Goal: Task Accomplishment & Management: Use online tool/utility

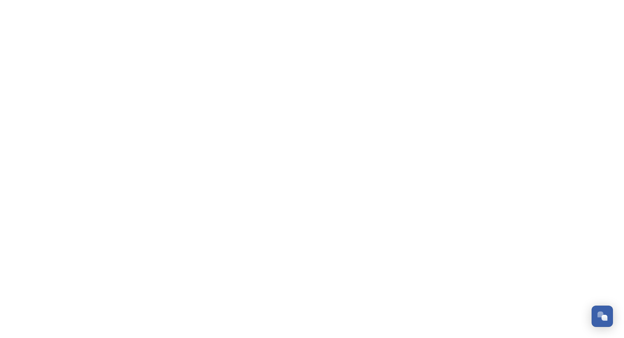
scroll to position [233, 0]
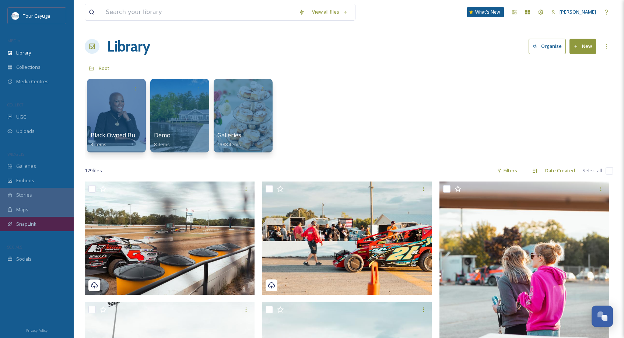
click at [27, 224] on span "SnapLink" at bounding box center [26, 224] width 20 height 7
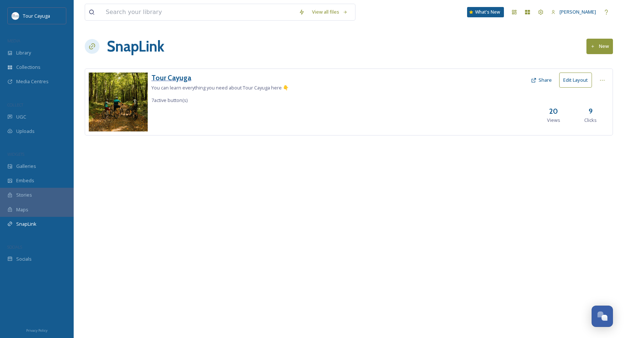
click at [179, 81] on h3 "Tour Cayuga" at bounding box center [219, 78] width 137 height 11
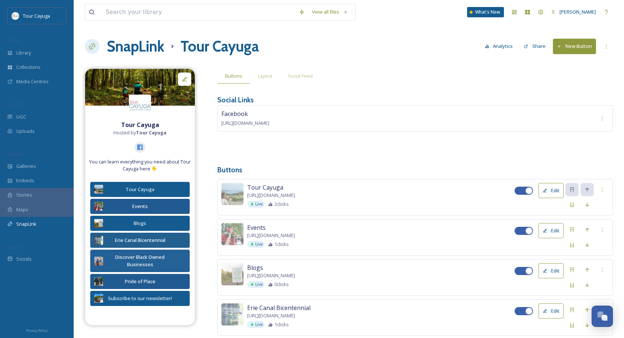
click at [562, 51] on button "New Button" at bounding box center [574, 46] width 43 height 15
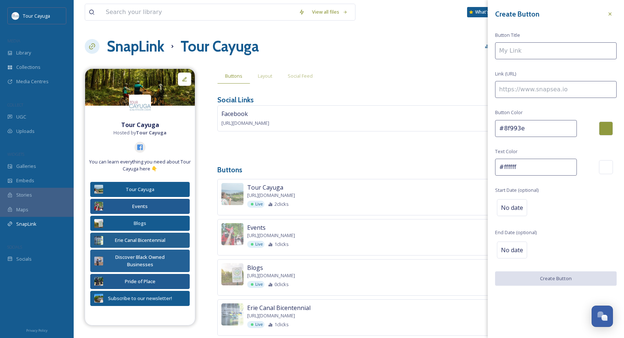
click at [543, 52] on input at bounding box center [556, 50] width 122 height 17
type input "Latest Newsletter"
click at [529, 91] on input at bounding box center [556, 89] width 122 height 17
paste input "[URL][DOMAIN_NAME]"
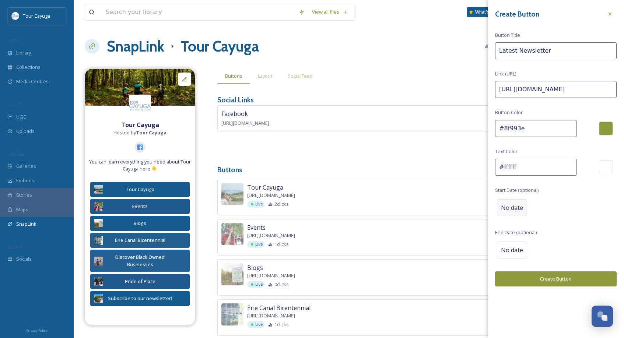
type input "[URL][DOMAIN_NAME]"
click at [516, 205] on span "No date" at bounding box center [512, 207] width 22 height 9
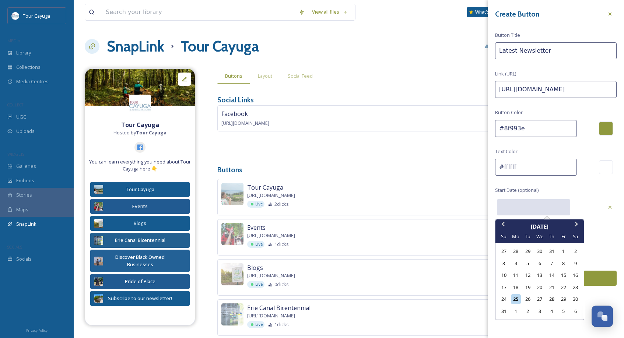
click at [514, 204] on input "text" at bounding box center [533, 207] width 73 height 16
click at [515, 298] on div "25" at bounding box center [516, 299] width 10 height 10
type input "[DATE]"
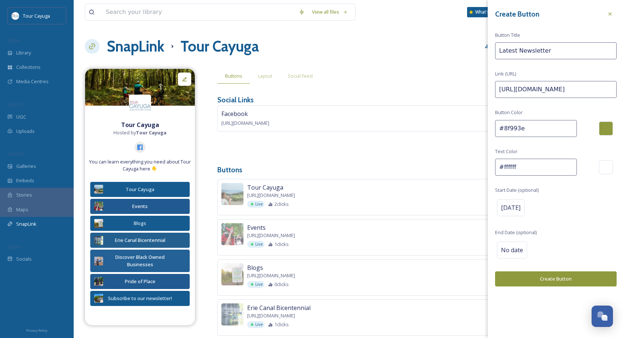
click at [554, 277] on button "Create Button" at bounding box center [556, 278] width 122 height 15
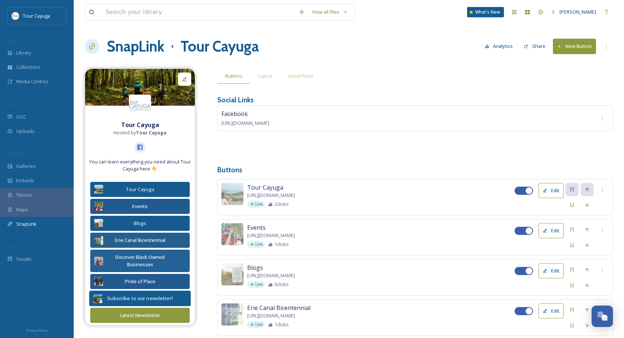
drag, startPoint x: 159, startPoint y: 310, endPoint x: 159, endPoint y: 292, distance: 18.4
click at [159, 292] on div "Tour Cayuga Hosted by Tour Cayuga You can learn everything you need about Tour …" at bounding box center [140, 223] width 110 height 212
drag, startPoint x: 158, startPoint y: 312, endPoint x: 157, endPoint y: 292, distance: 19.9
click at [157, 292] on div "Tour Cayuga Hosted by Tour Cayuga You can learn everything you need about Tour …" at bounding box center [140, 223] width 110 height 212
drag, startPoint x: 155, startPoint y: 311, endPoint x: 154, endPoint y: 291, distance: 20.3
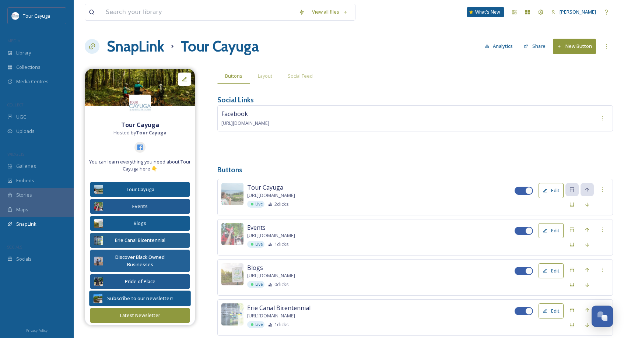
click at [154, 293] on div "Tour Cayuga Hosted by Tour Cayuga You can learn everything you need about Tour …" at bounding box center [140, 223] width 110 height 212
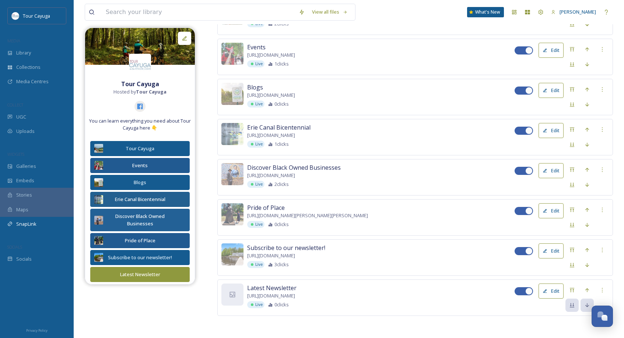
scroll to position [179, 0]
drag, startPoint x: 286, startPoint y: 297, endPoint x: 285, endPoint y: 267, distance: 29.8
click at [285, 267] on div "Tour Cayuga [URL][DOMAIN_NAME] Live 2 clicks Edit Events [URL][DOMAIN_NAME] Liv…" at bounding box center [414, 158] width 395 height 317
click at [342, 296] on div "Latest Newsletter [URL][DOMAIN_NAME] Live 0 clicks" at bounding box center [380, 297] width 267 height 25
drag, startPoint x: 342, startPoint y: 296, endPoint x: 342, endPoint y: 287, distance: 9.6
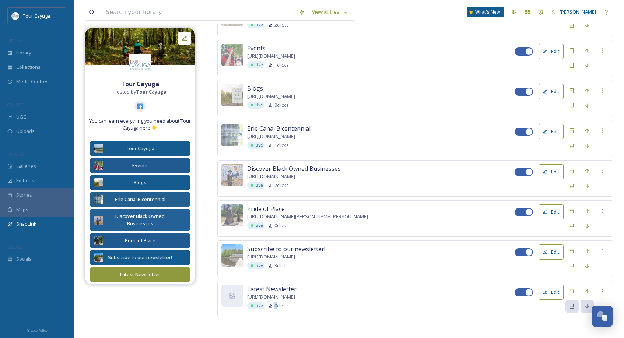
click at [342, 287] on div "Latest Newsletter [URL][DOMAIN_NAME] Live 0 clicks" at bounding box center [380, 297] width 267 height 25
click at [585, 289] on icon at bounding box center [587, 291] width 6 height 6
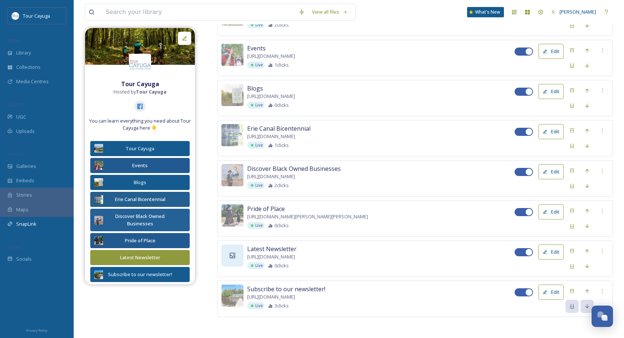
click at [231, 259] on div at bounding box center [232, 255] width 22 height 22
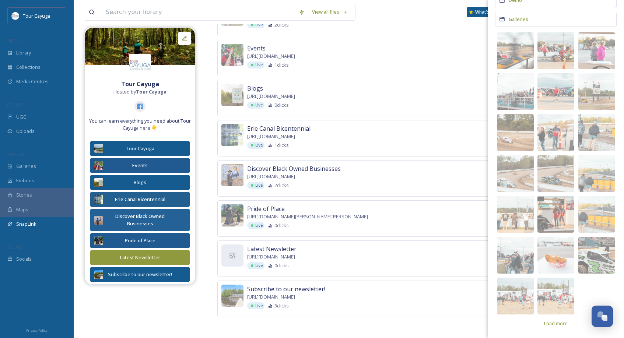
scroll to position [89, 0]
click at [554, 324] on span "Load more" at bounding box center [556, 323] width 24 height 7
click at [553, 323] on span "Load more" at bounding box center [556, 323] width 24 height 7
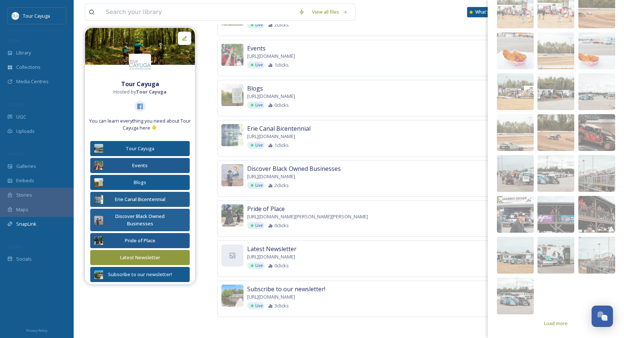
scroll to position [376, 0]
click at [557, 323] on span "Load more" at bounding box center [556, 323] width 24 height 7
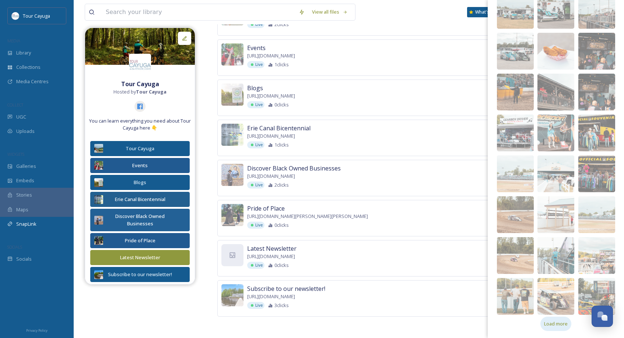
scroll to position [179, 0]
click at [560, 323] on span "Load more" at bounding box center [556, 323] width 24 height 7
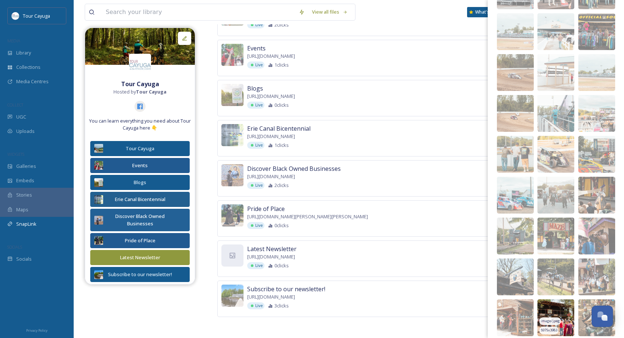
scroll to position [842, 0]
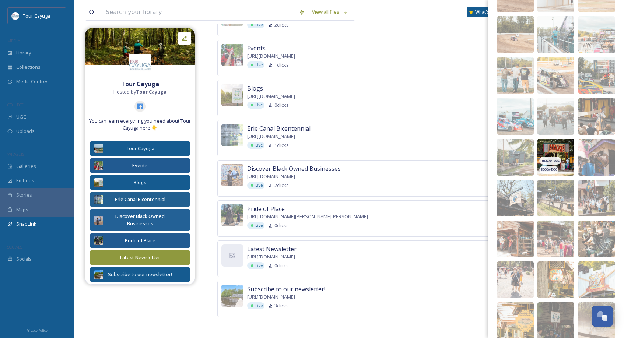
click at [555, 153] on img at bounding box center [555, 157] width 37 height 37
click at [444, 29] on div "Tour Cayuga [URL][DOMAIN_NAME] Live 2 clicks Edit" at bounding box center [414, 18] width 395 height 36
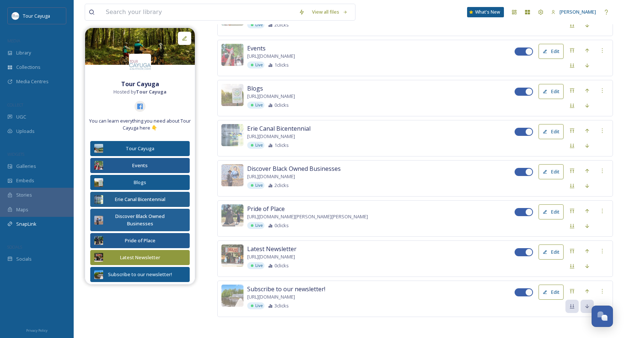
click at [555, 208] on button "Edit" at bounding box center [550, 211] width 25 height 15
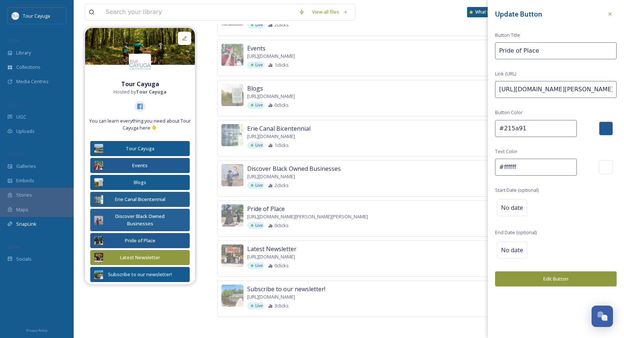
drag, startPoint x: 530, startPoint y: 129, endPoint x: 495, endPoint y: 122, distance: 35.7
click at [495, 123] on input "#215a91" at bounding box center [536, 128] width 82 height 17
click at [609, 14] on icon at bounding box center [610, 14] width 6 height 6
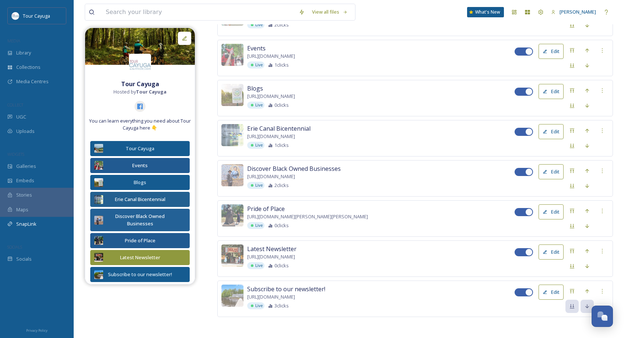
click at [551, 250] on button "Edit" at bounding box center [550, 251] width 25 height 15
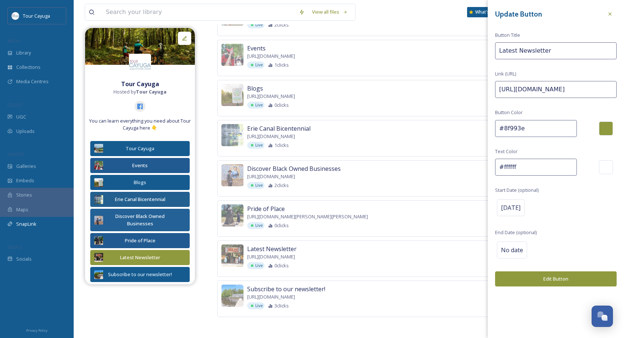
drag, startPoint x: 542, startPoint y: 131, endPoint x: 468, endPoint y: 127, distance: 73.7
click at [468, 127] on div "Tour Cayuga [URL][DOMAIN_NAME] Live 2 clicks Edit Events [URL][DOMAIN_NAME] Liv…" at bounding box center [414, 158] width 395 height 317
click at [523, 133] on input "#8f993e" at bounding box center [536, 128] width 82 height 17
drag, startPoint x: 526, startPoint y: 128, endPoint x: 494, endPoint y: 128, distance: 32.4
click at [494, 128] on div "Update Button Button Title Latest Newsletter Link (URL) [URL][DOMAIN_NAME] Butt…" at bounding box center [555, 147] width 136 height 294
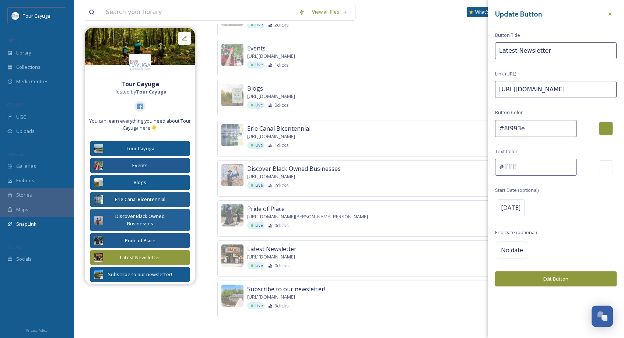
click at [542, 276] on button "Edit Button" at bounding box center [556, 278] width 122 height 15
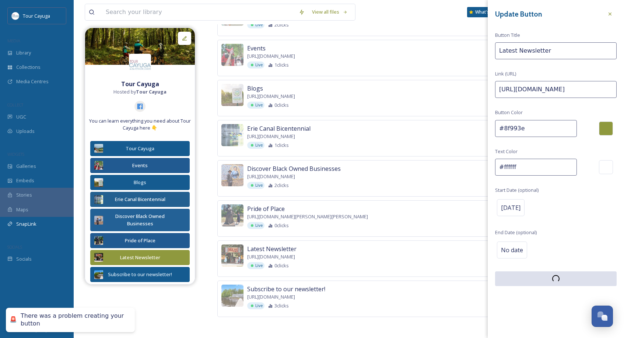
drag, startPoint x: 529, startPoint y: 128, endPoint x: 500, endPoint y: 127, distance: 29.5
click at [500, 128] on input "#8f993e" at bounding box center [536, 128] width 82 height 17
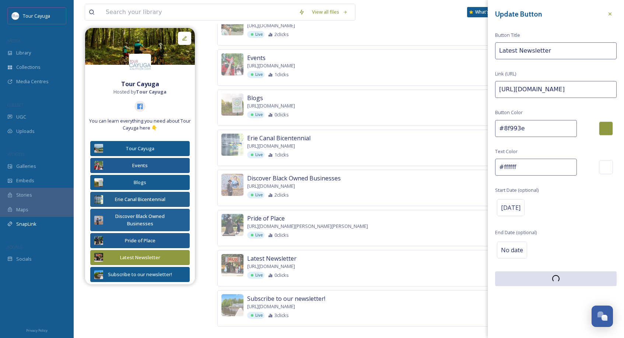
scroll to position [170, 0]
click at [609, 13] on icon at bounding box center [609, 14] width 3 height 3
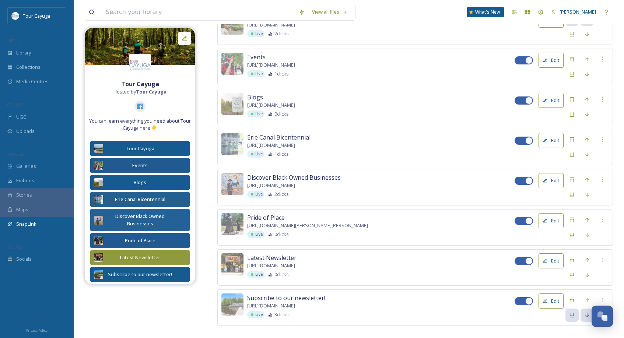
click at [551, 257] on button "Edit" at bounding box center [550, 260] width 25 height 15
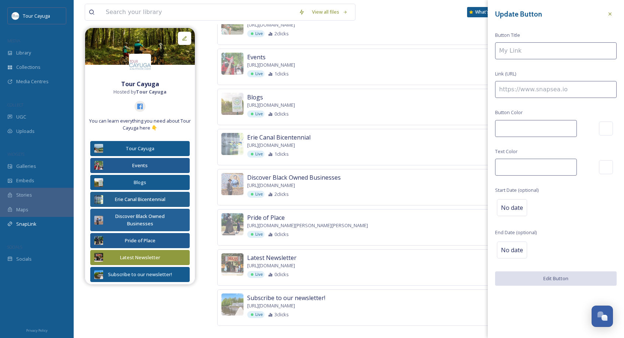
type input "Latest Newsletter"
type input "[URL][DOMAIN_NAME]"
type input "#8f993e"
type input "#ffffff"
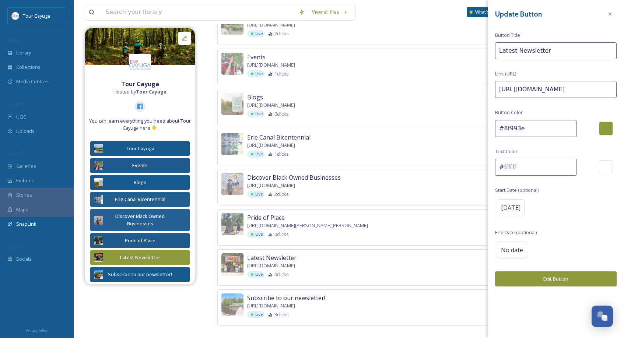
drag, startPoint x: 550, startPoint y: 128, endPoint x: 496, endPoint y: 128, distance: 53.8
click at [496, 128] on input "#8f993e" at bounding box center [536, 128] width 82 height 17
click at [543, 278] on button "Edit Button" at bounding box center [556, 278] width 122 height 15
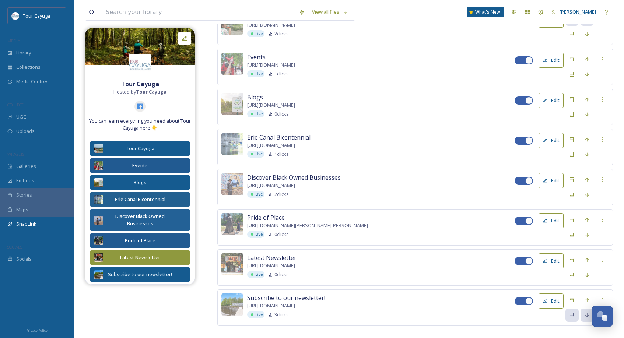
click at [545, 262] on icon at bounding box center [544, 260] width 5 height 5
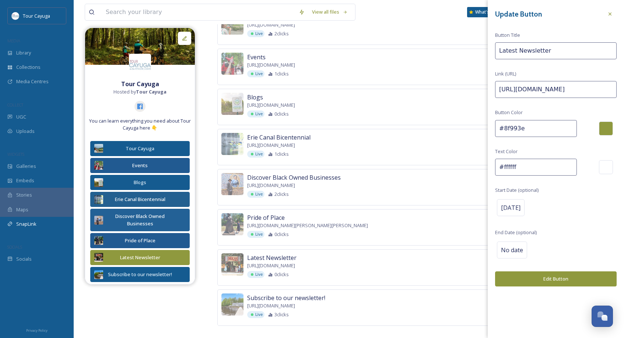
drag, startPoint x: 529, startPoint y: 127, endPoint x: 508, endPoint y: 127, distance: 21.0
click at [510, 127] on input "#8f993e" at bounding box center [536, 128] width 82 height 17
click at [498, 127] on input "#8f993e" at bounding box center [536, 128] width 82 height 17
drag, startPoint x: 534, startPoint y: 128, endPoint x: 495, endPoint y: 128, distance: 38.7
click at [495, 128] on input "#8f993e" at bounding box center [536, 128] width 82 height 17
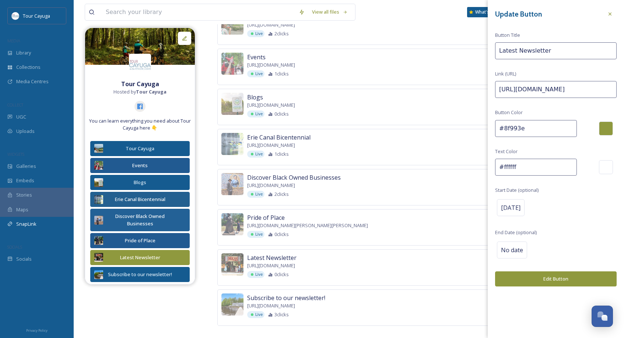
click at [534, 135] on input "#8f993e" at bounding box center [536, 128] width 82 height 17
drag, startPoint x: 532, startPoint y: 129, endPoint x: 503, endPoint y: 129, distance: 28.7
click at [503, 129] on input "#8f993e" at bounding box center [536, 128] width 82 height 17
type input "#236192"
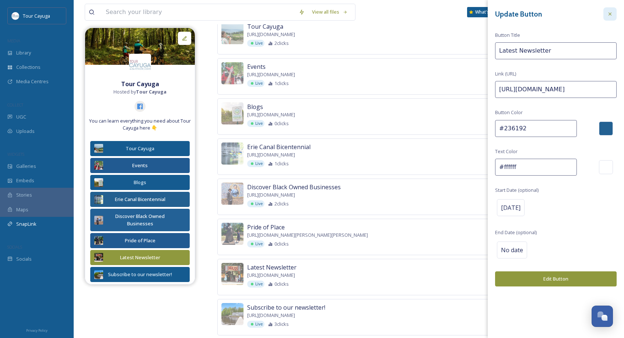
click at [610, 13] on icon at bounding box center [610, 14] width 6 height 6
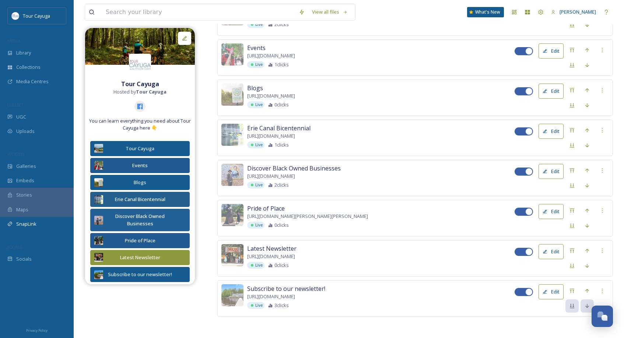
scroll to position [179, 0]
click at [550, 250] on button "Edit" at bounding box center [550, 251] width 25 height 15
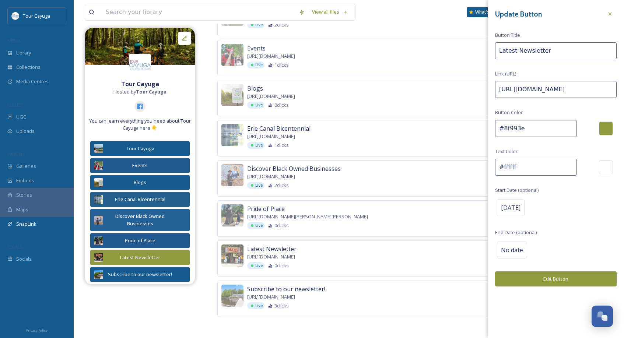
click at [549, 276] on button "Edit Button" at bounding box center [556, 278] width 122 height 15
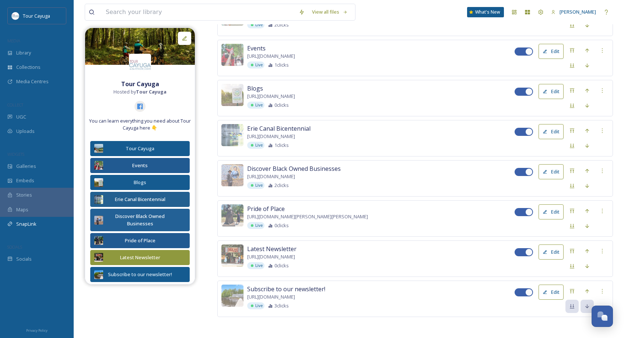
click at [554, 247] on button "Edit" at bounding box center [550, 251] width 25 height 15
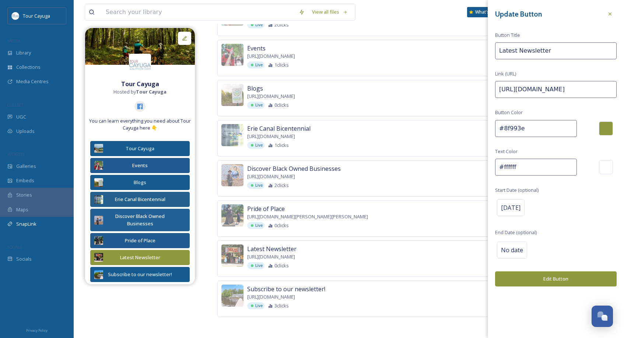
drag, startPoint x: 539, startPoint y: 125, endPoint x: 502, endPoint y: 127, distance: 36.5
click at [502, 127] on input "#8f993e" at bounding box center [536, 128] width 82 height 17
type input "#236992"
click at [554, 278] on button "Edit Button" at bounding box center [556, 278] width 122 height 15
